Goal: Information Seeking & Learning: Learn about a topic

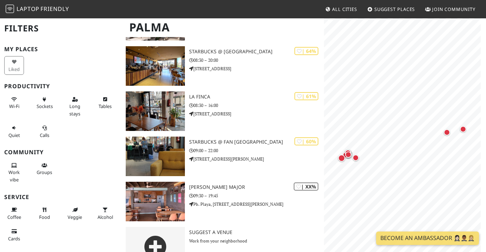
scroll to position [464, 0]
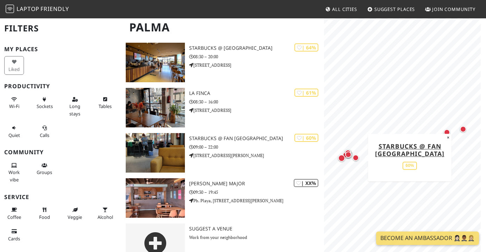
click at [353, 155] on div "Map marker" at bounding box center [356, 157] width 6 height 6
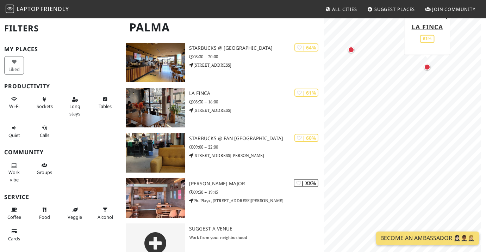
click at [426, 68] on div "Map marker" at bounding box center [427, 67] width 6 height 6
click at [370, 94] on div "Map marker" at bounding box center [369, 94] width 6 height 6
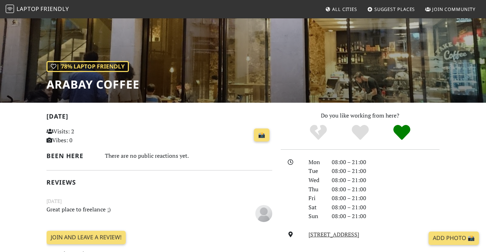
scroll to position [61, 0]
